Goal: Transaction & Acquisition: Purchase product/service

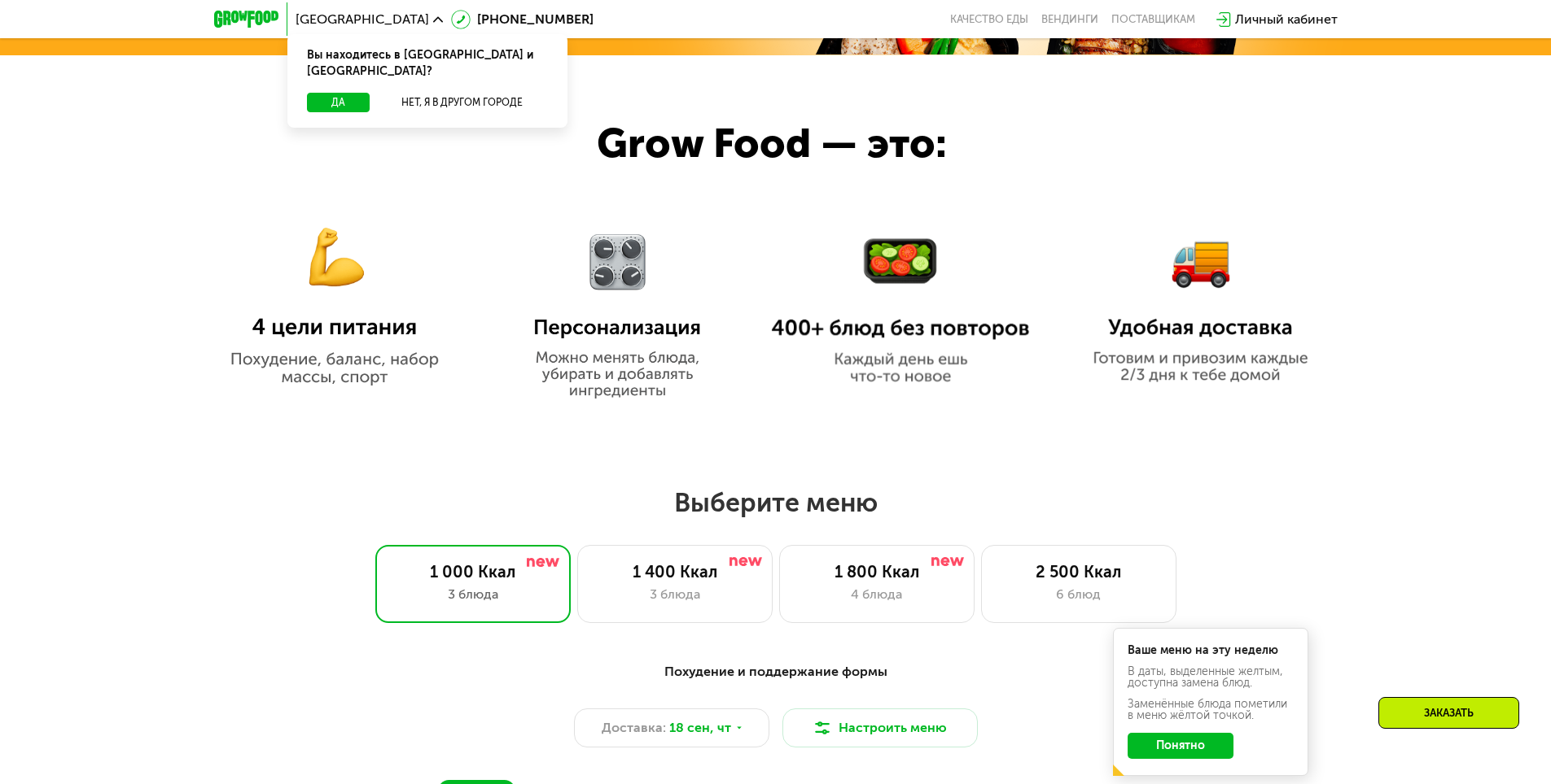
scroll to position [1220, 0]
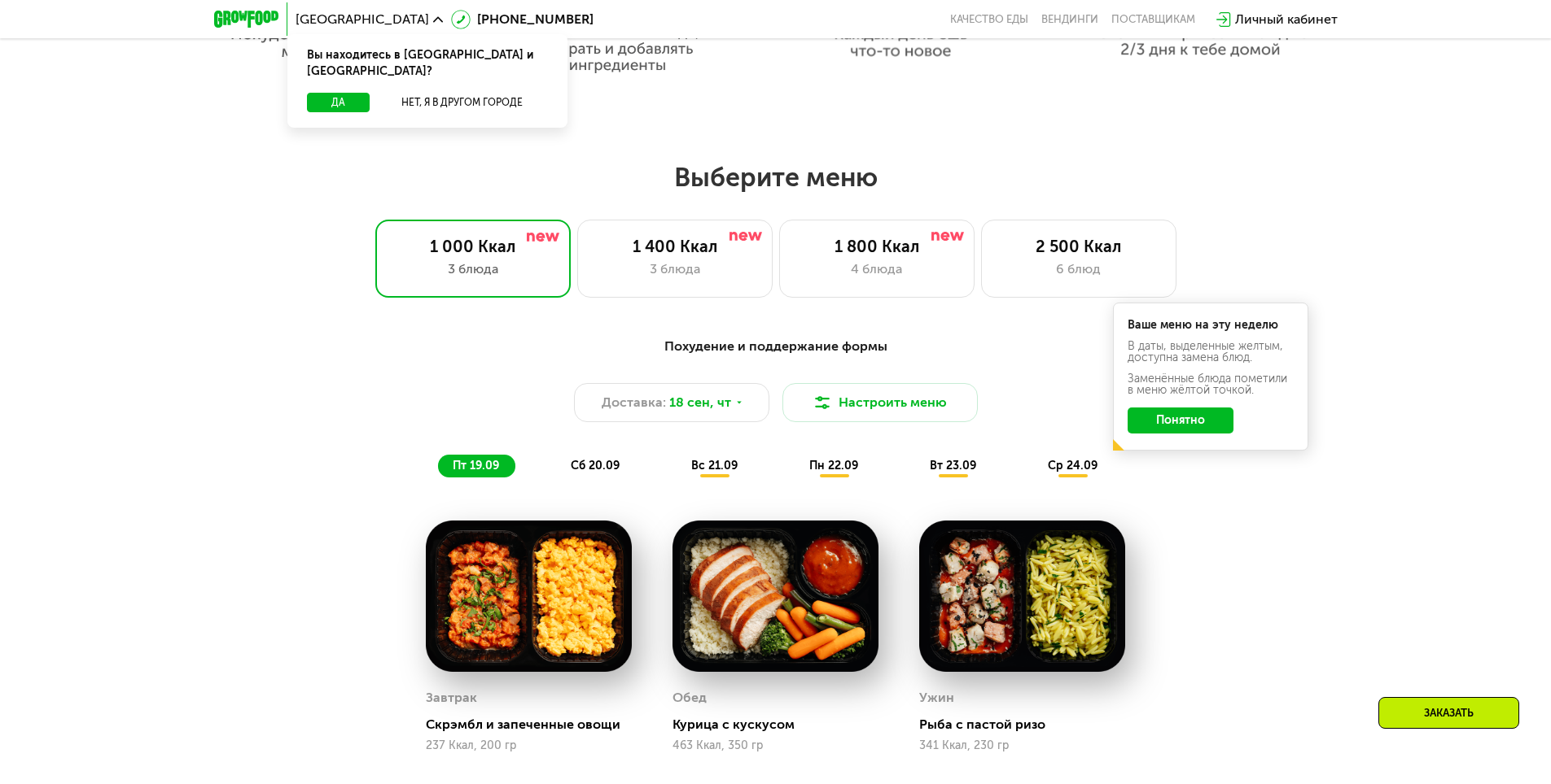
click at [1179, 434] on button "Понятно" at bounding box center [1180, 421] width 106 height 26
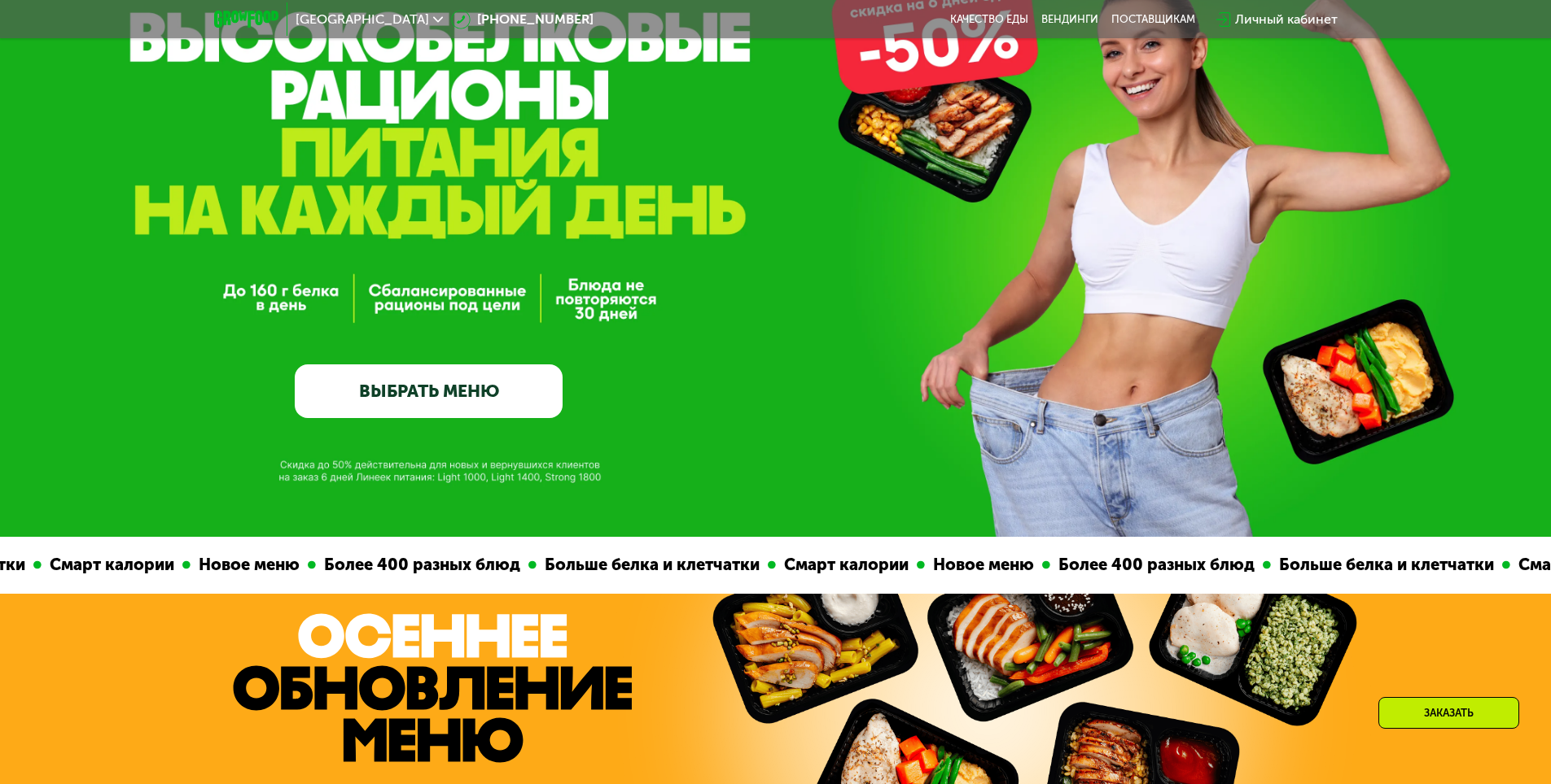
scroll to position [0, 0]
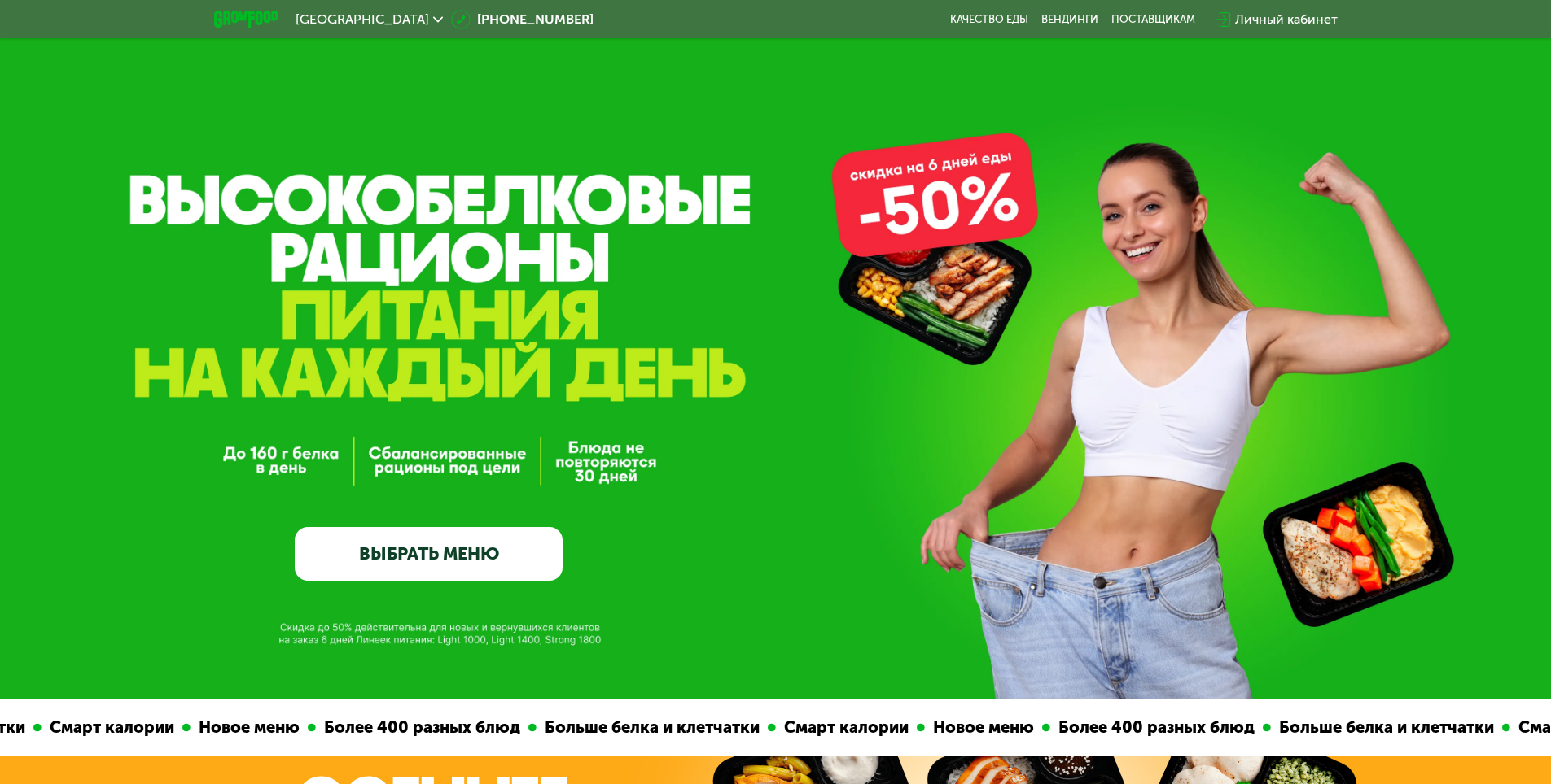
click at [439, 567] on link "ВЫБРАТЬ МЕНЮ" at bounding box center [428, 553] width 267 height 53
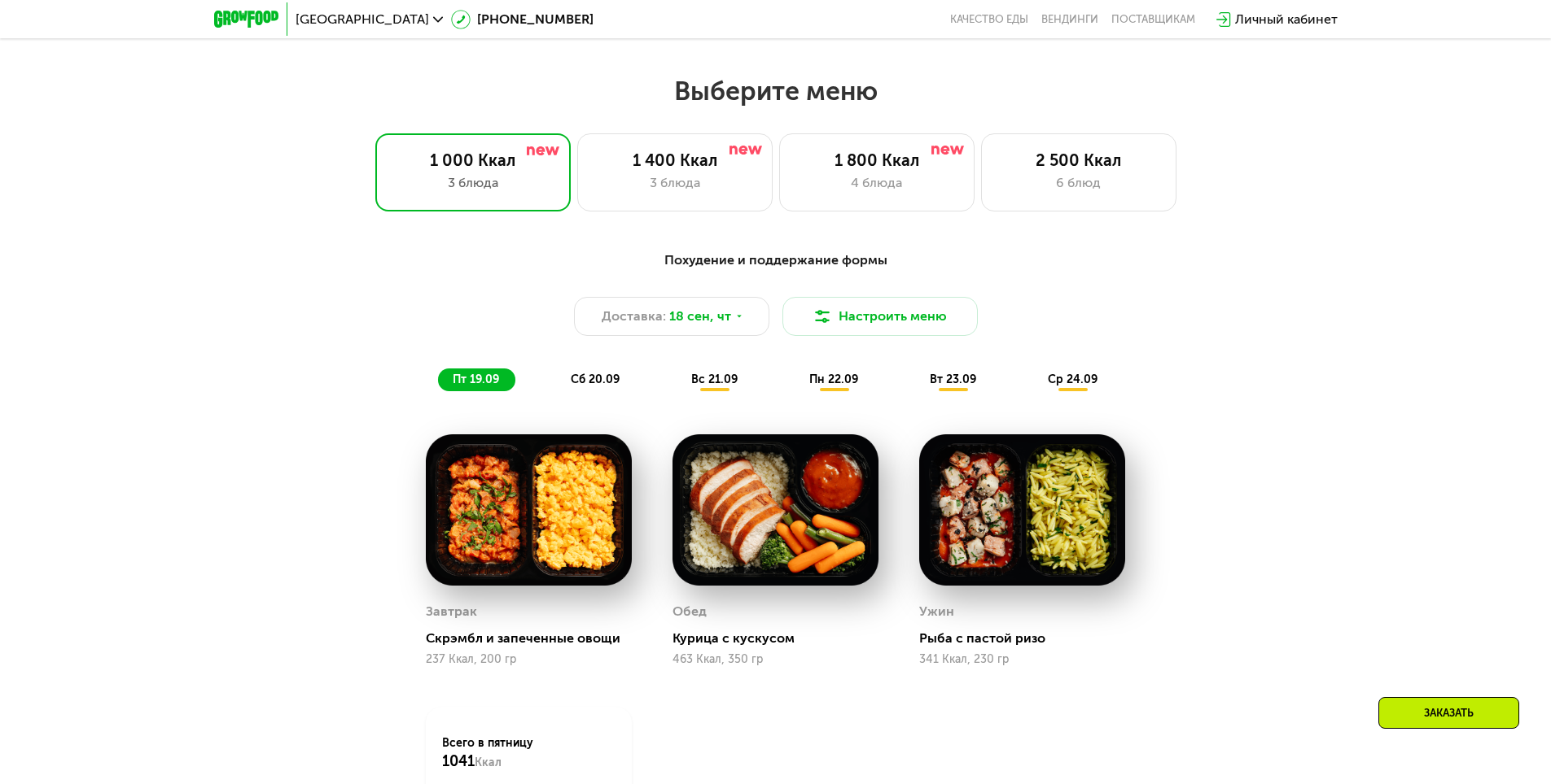
scroll to position [1349, 0]
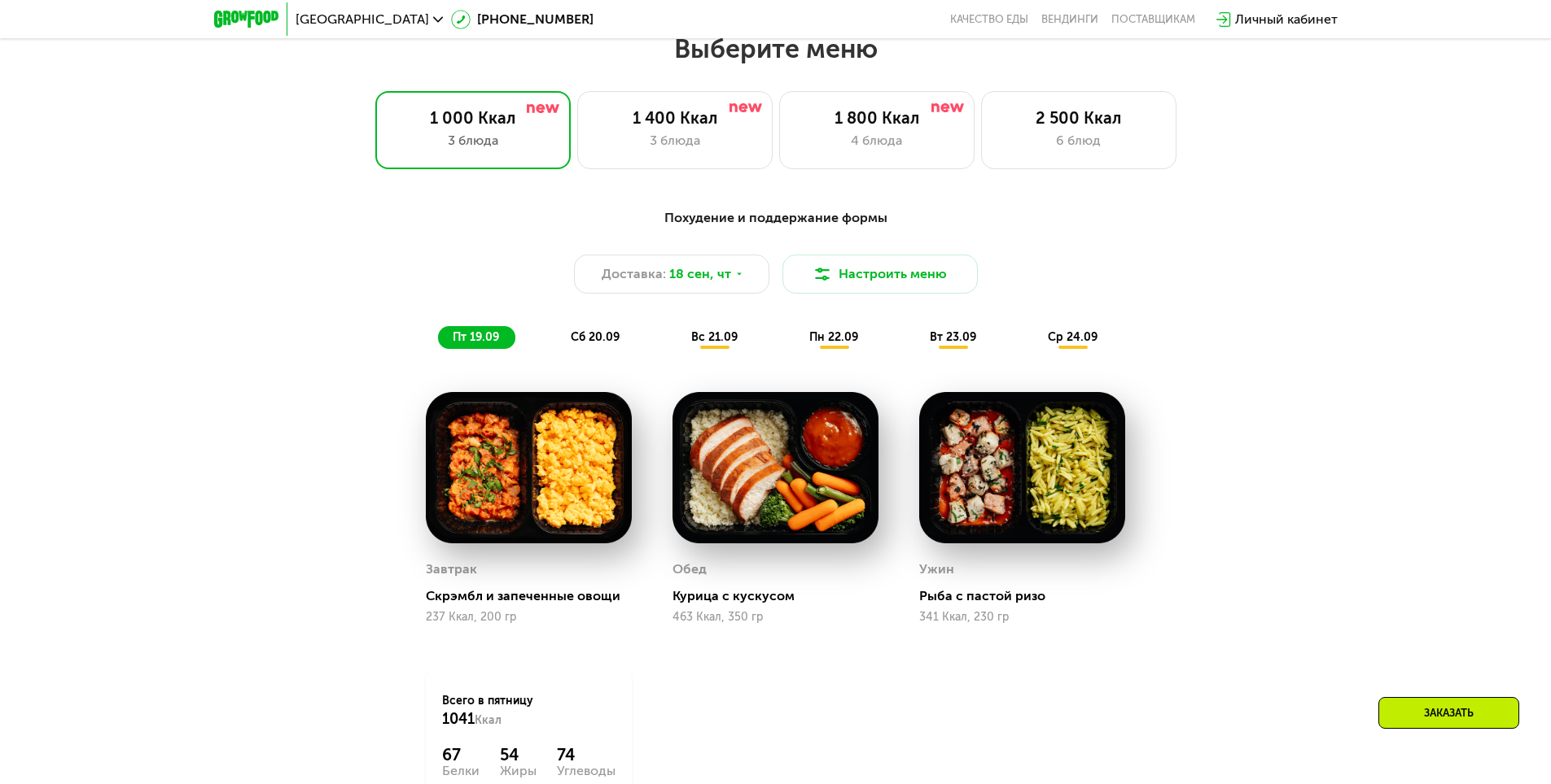
click at [783, 228] on div "Похудение и поддержание формы" at bounding box center [775, 219] width 964 height 21
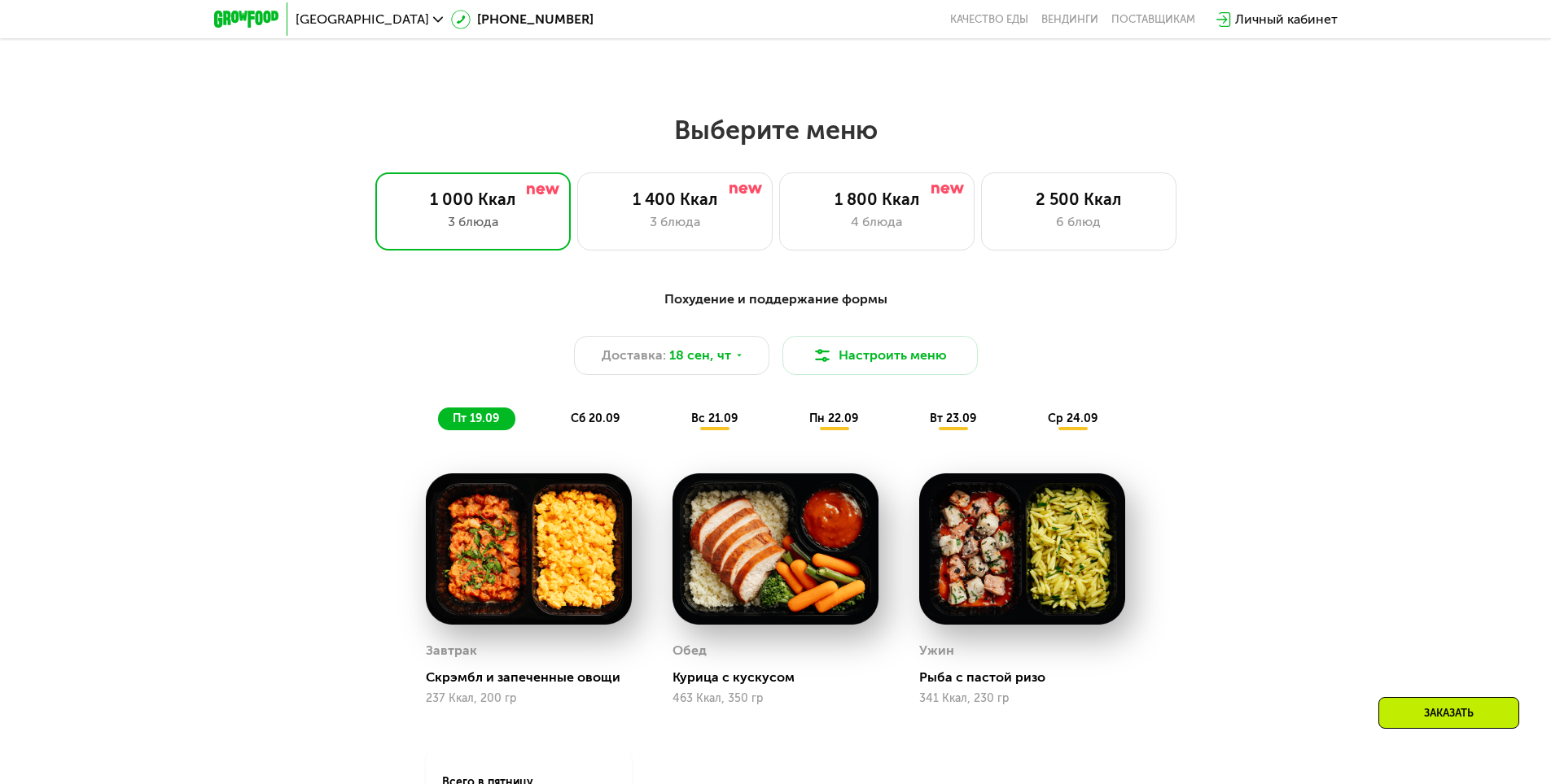
scroll to position [1023, 0]
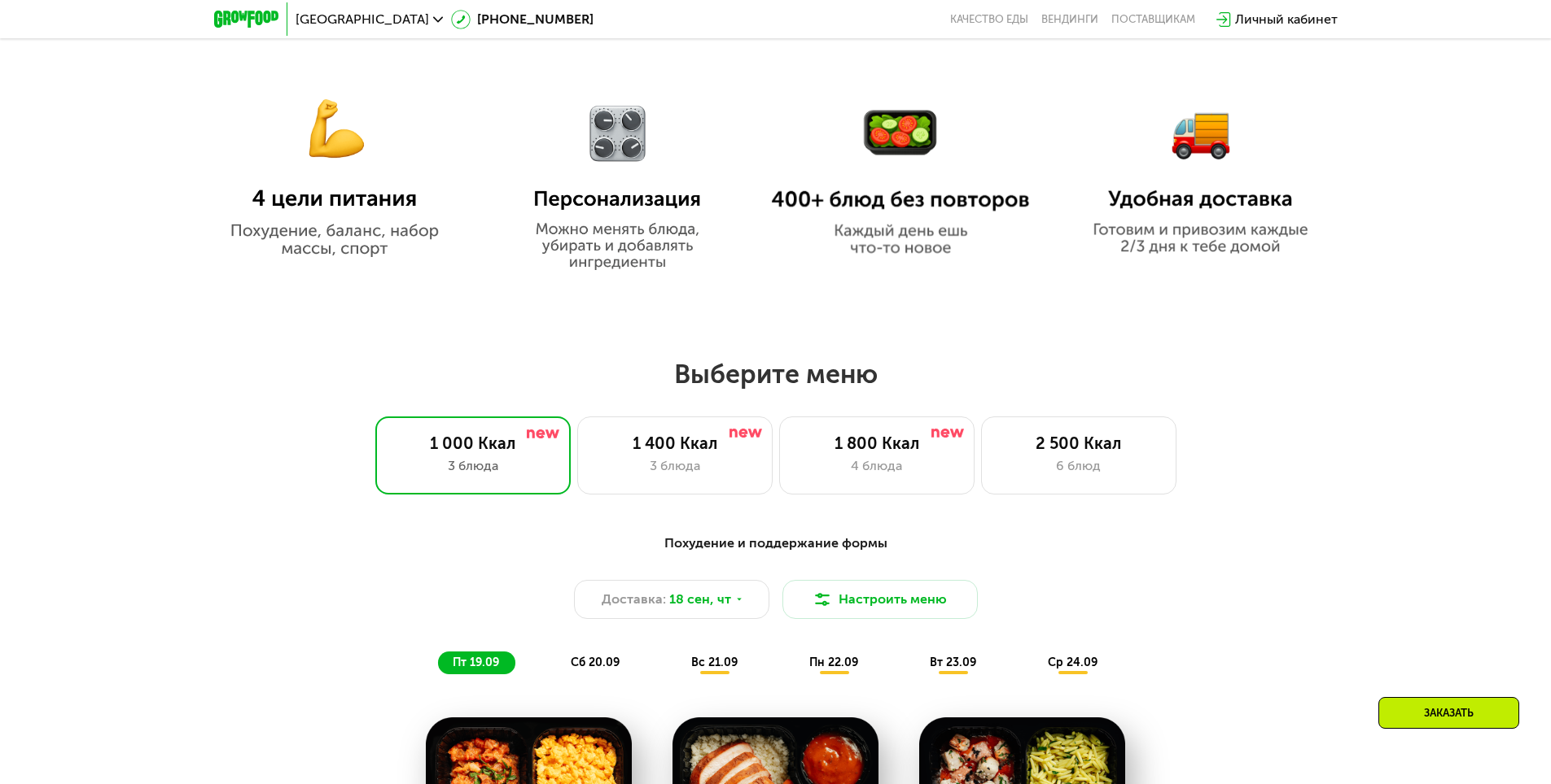
click at [749, 549] on div "Похудение и поддержание формы" at bounding box center [775, 544] width 964 height 21
click at [1345, 398] on div "Выберите меню 1 000 Ккал 3 блюда 1 400 Ккал 3 блюда 1 800 Ккал 4 блюда 2 500 Кк…" at bounding box center [775, 426] width 1551 height 136
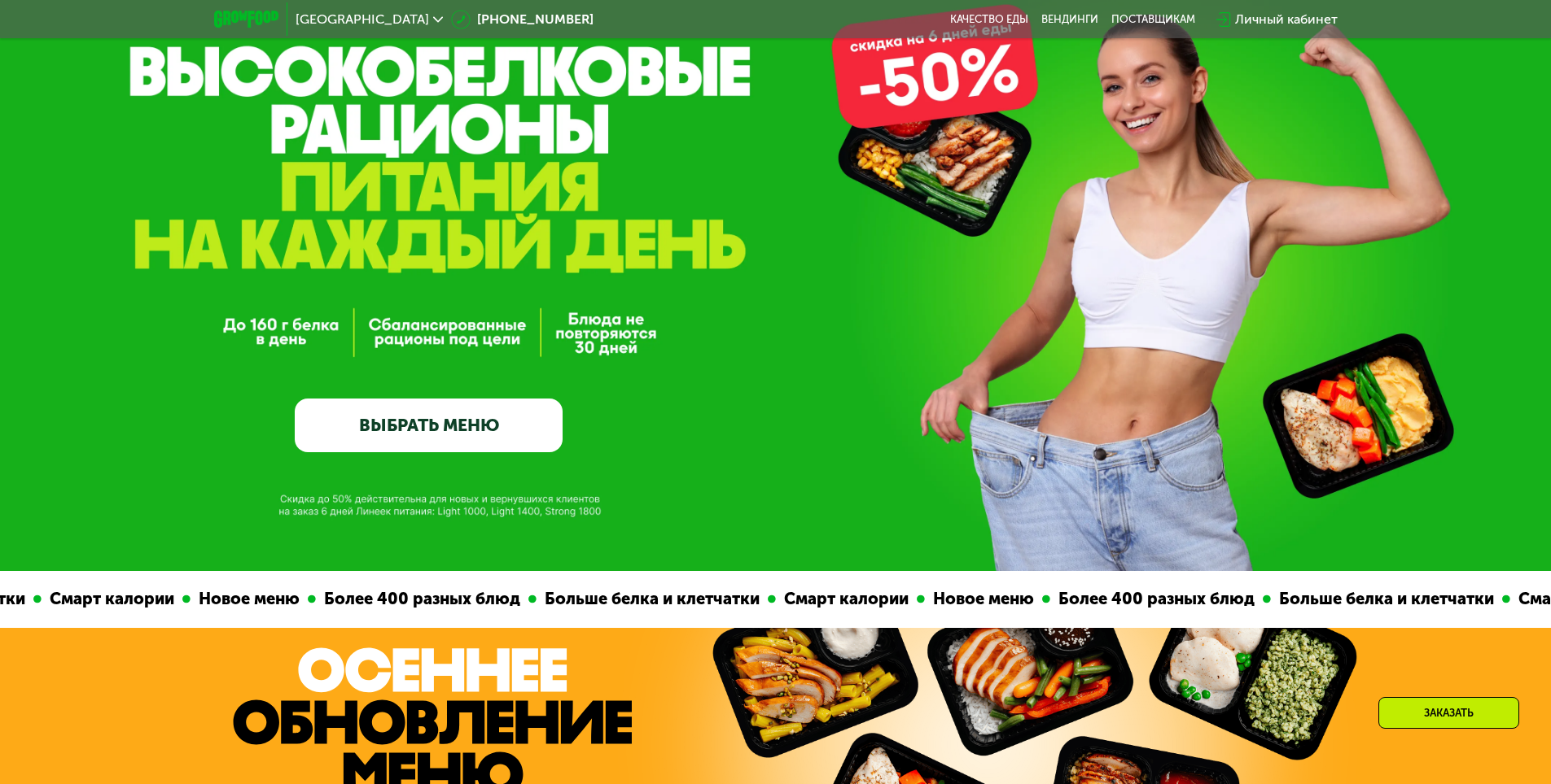
scroll to position [0, 0]
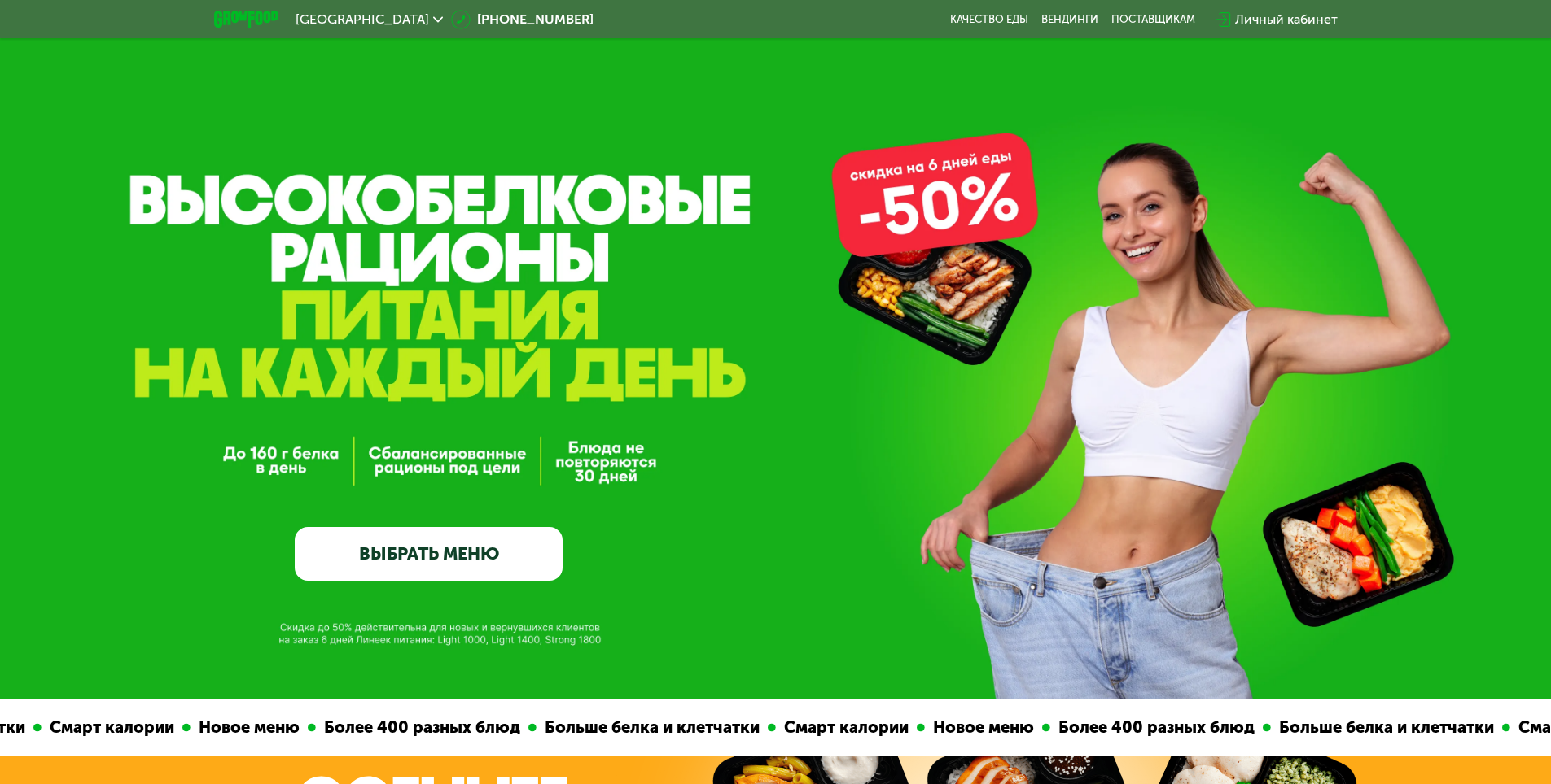
click at [513, 543] on link "ВЫБРАТЬ МЕНЮ" at bounding box center [428, 553] width 267 height 53
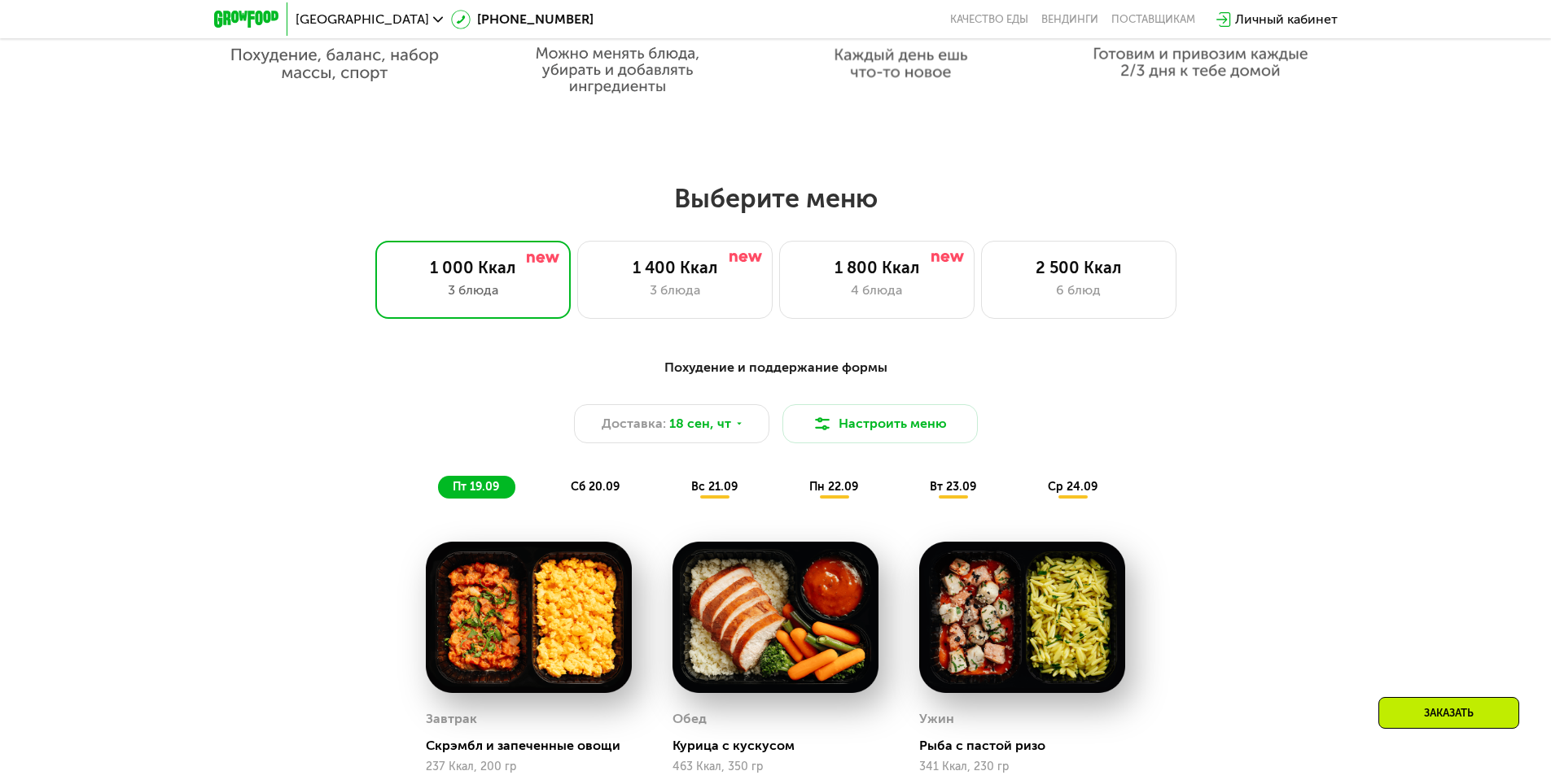
scroll to position [1349, 0]
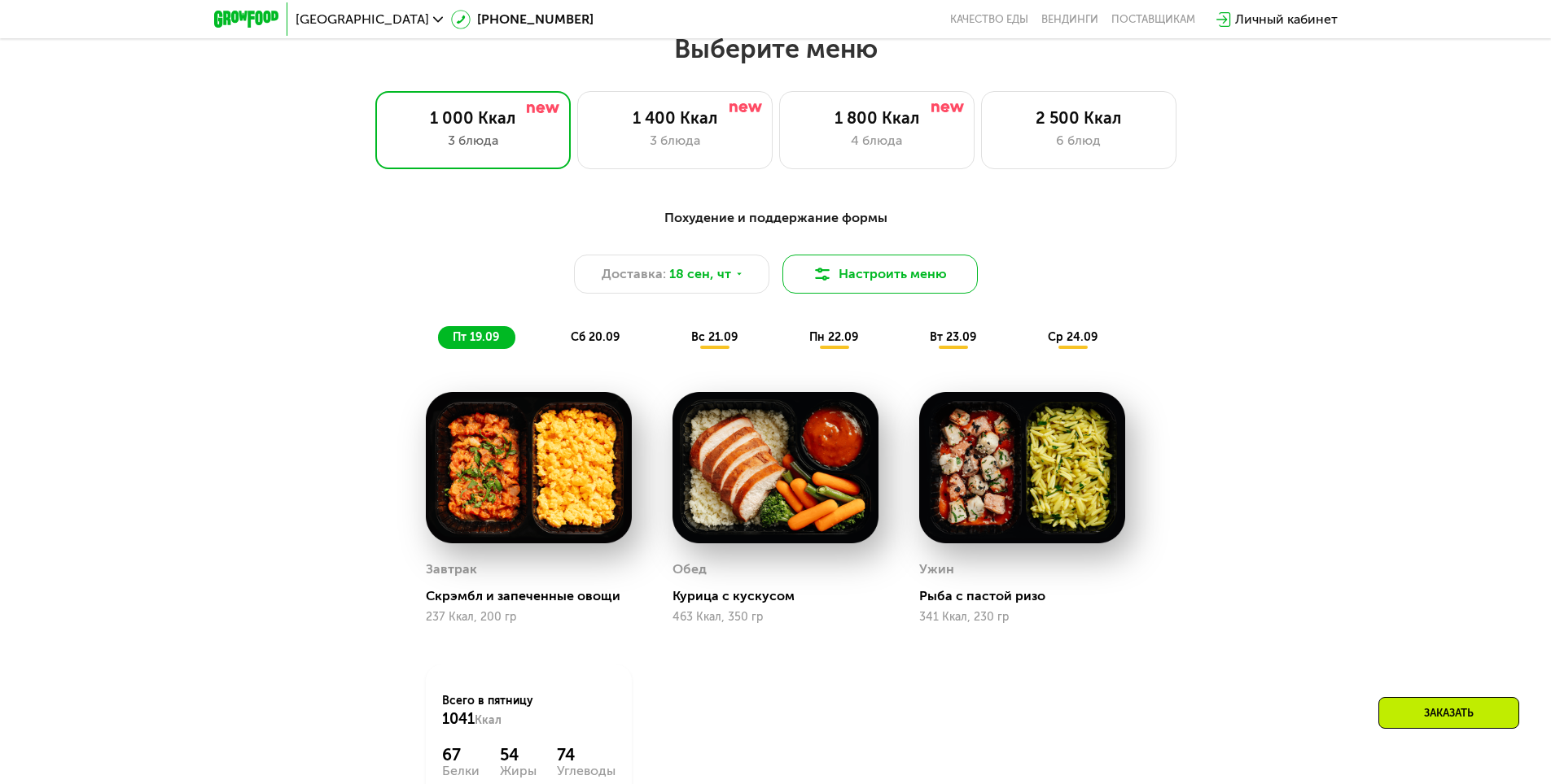
click at [950, 281] on button "Настроить меню" at bounding box center [880, 275] width 195 height 39
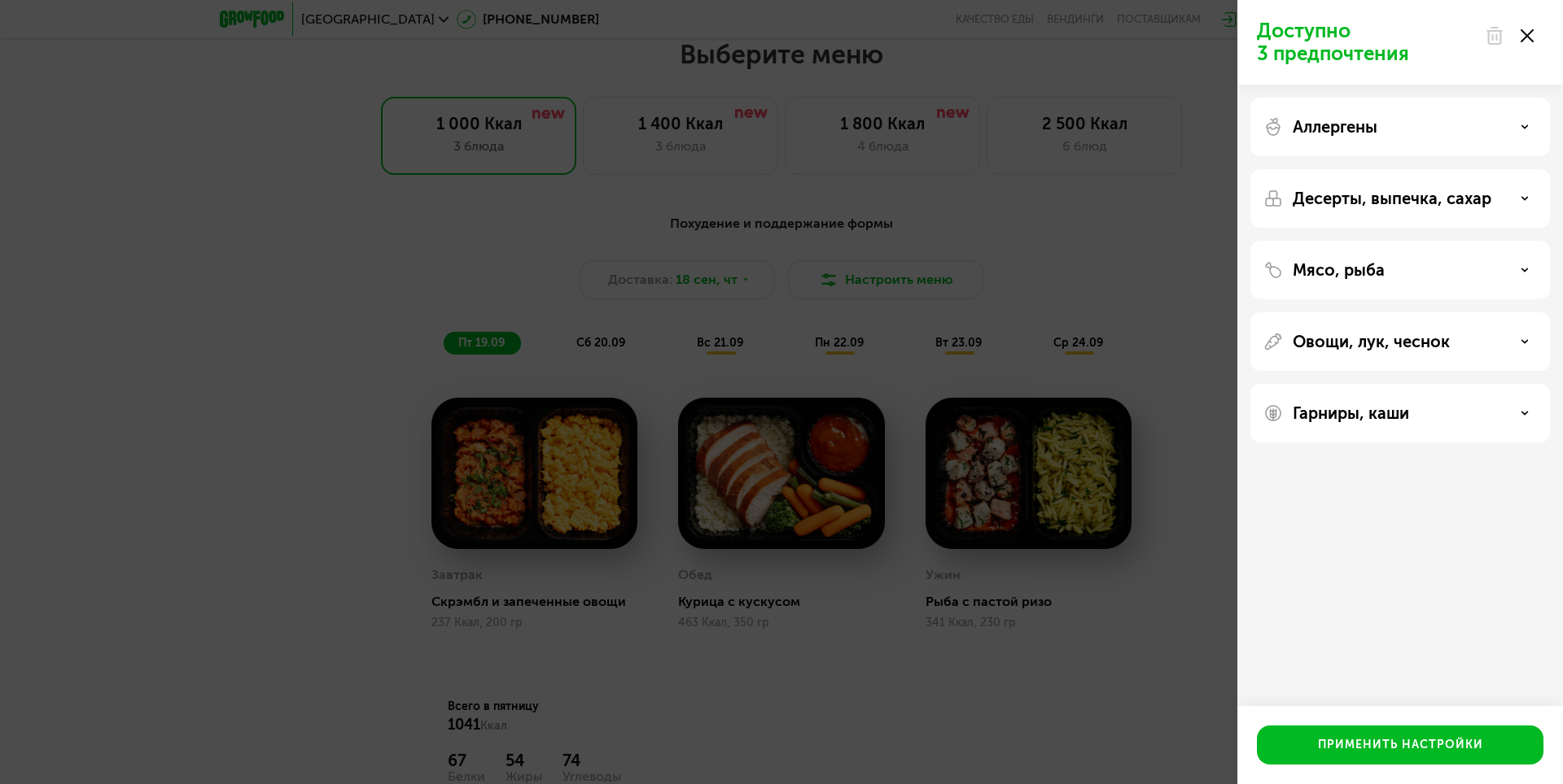
click at [1530, 38] on use at bounding box center [1527, 36] width 13 height 13
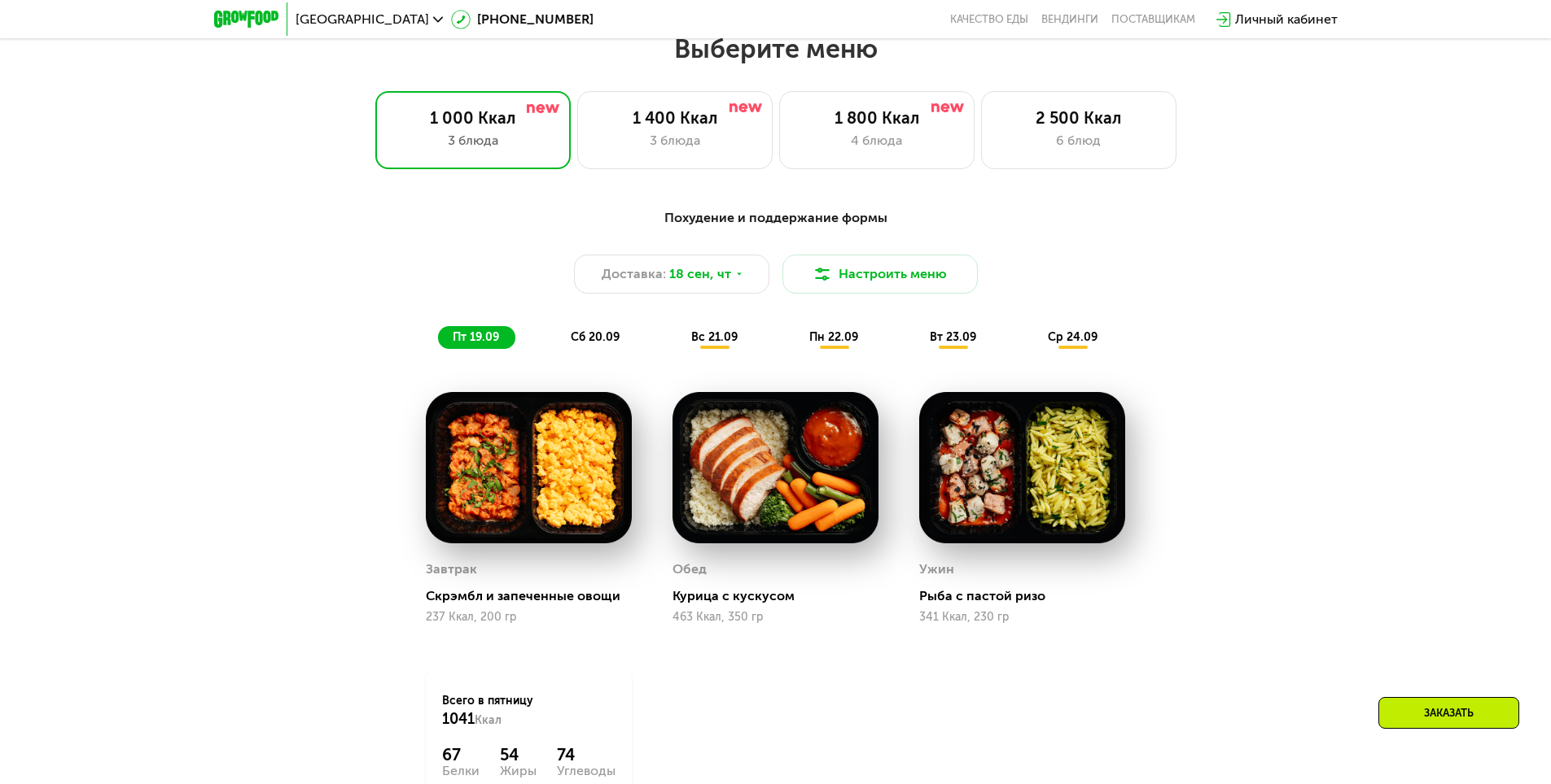
click at [1354, 309] on div "Похудение и поддержание формы Доставка: [DATE] Настроить меню пт 19.09 сб 20.09…" at bounding box center [775, 550] width 1551 height 729
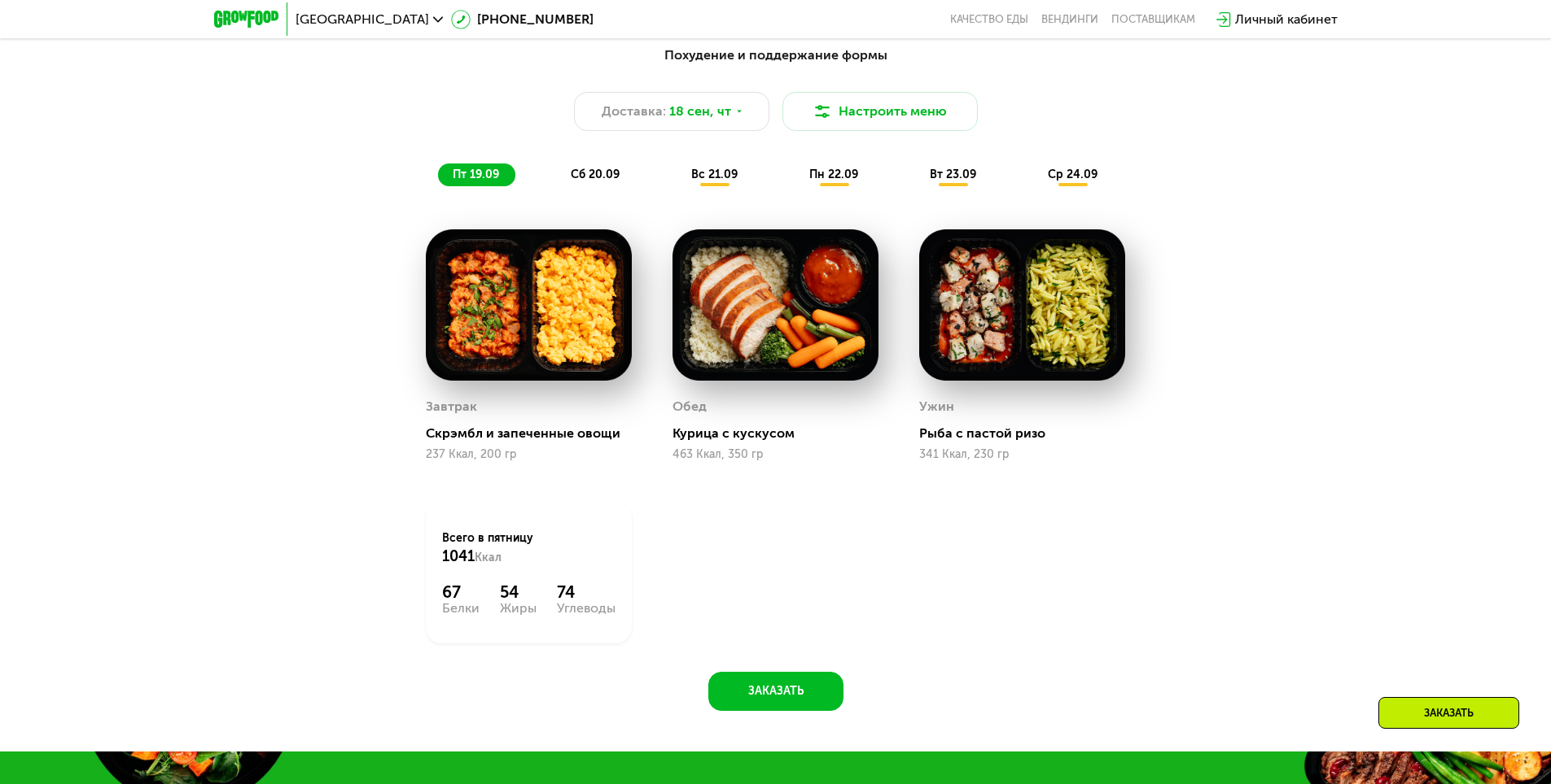
click at [1441, 723] on div "Заказать" at bounding box center [1448, 713] width 141 height 32
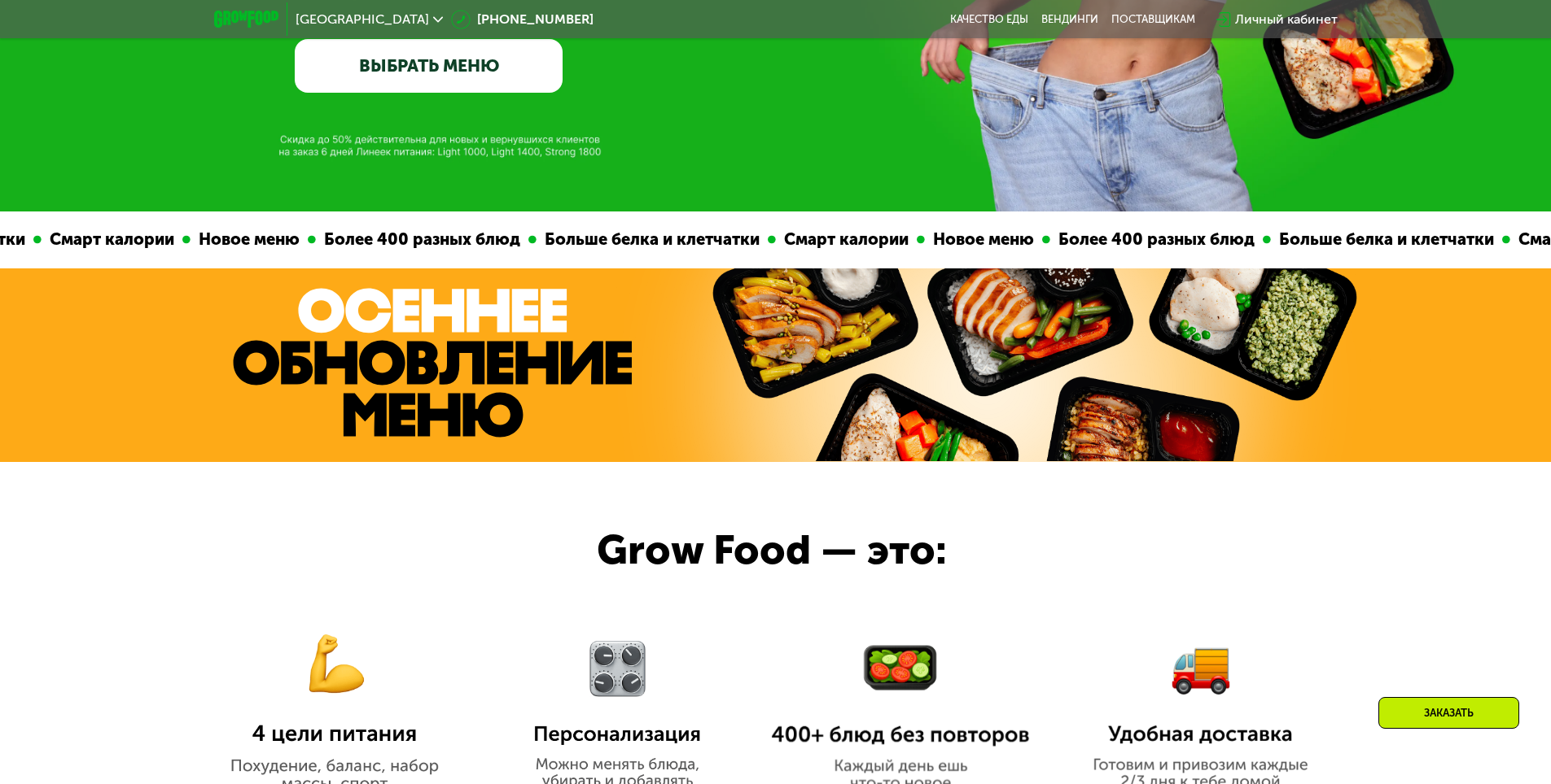
scroll to position [0, 0]
